Goal: Information Seeking & Learning: Learn about a topic

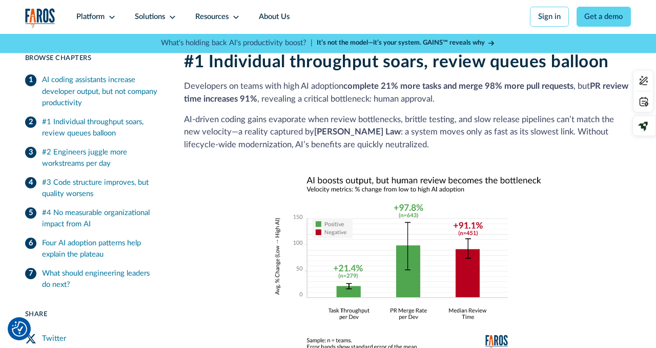
scroll to position [787, 0]
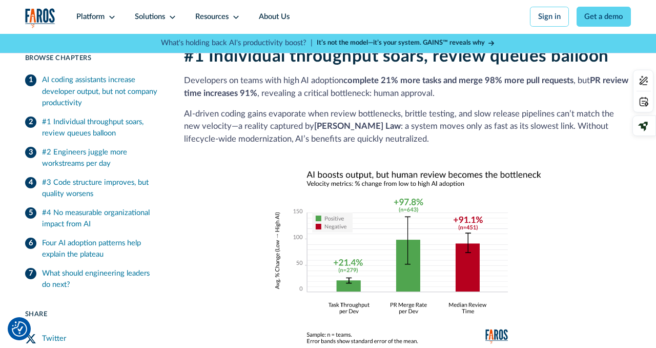
drag, startPoint x: 395, startPoint y: 85, endPoint x: 468, endPoint y: 87, distance: 72.3
click at [467, 87] on p "Developers on teams with high AI adoption complete 21% more tasks and merge 98%…" at bounding box center [407, 87] width 447 height 26
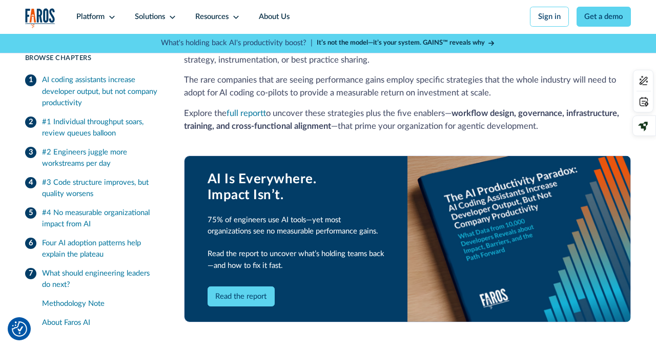
scroll to position [2214, 0]
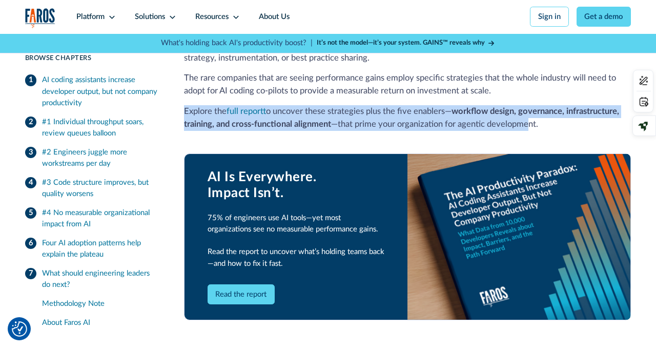
drag, startPoint x: 376, startPoint y: 92, endPoint x: 536, endPoint y: 108, distance: 160.2
click at [536, 108] on p "Explore the full report to uncover these strategies plus the five enablers— wor…" at bounding box center [407, 118] width 447 height 26
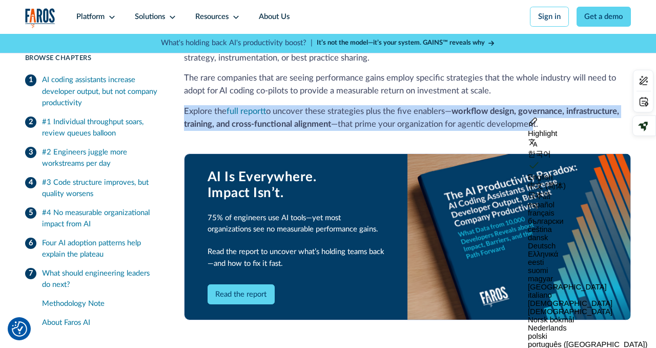
click at [465, 109] on p "Explore the full report to uncover these strategies plus the five enablers— wor…" at bounding box center [407, 118] width 447 height 26
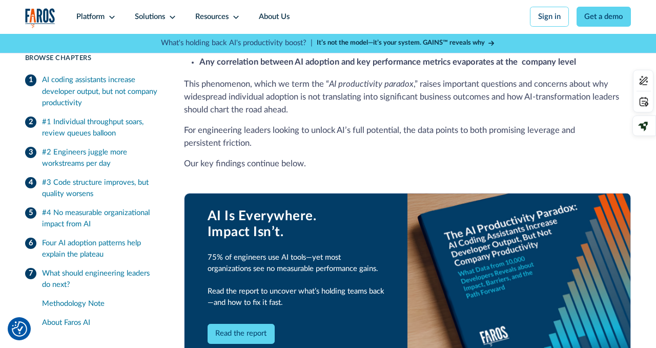
scroll to position [0, 0]
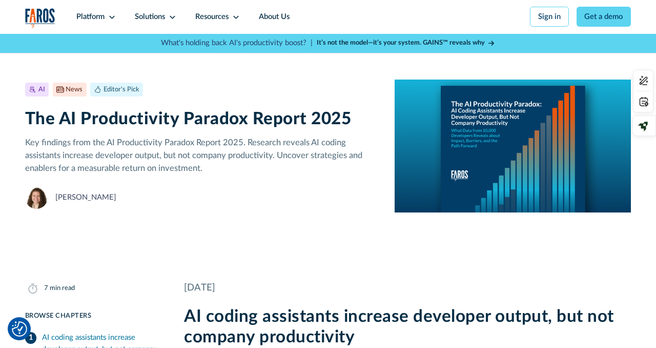
click at [345, 44] on strong "It’s not the model—it’s your system. GAINS™ reveals why" at bounding box center [401, 42] width 168 height 7
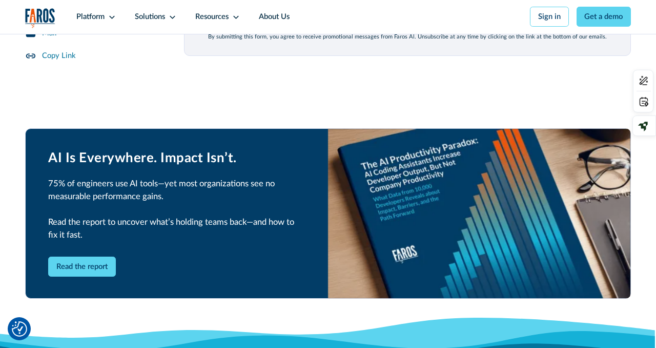
scroll to position [1389, 0]
